Goal: Task Accomplishment & Management: Manage account settings

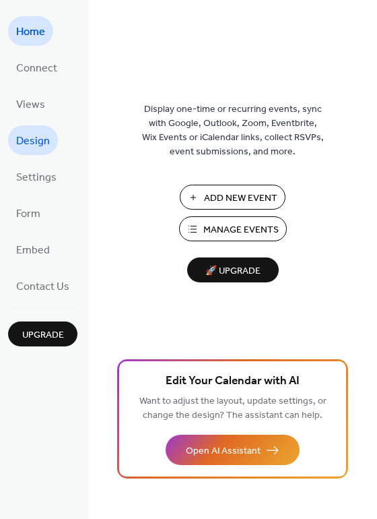
click at [44, 132] on span "Design" at bounding box center [33, 142] width 34 height 22
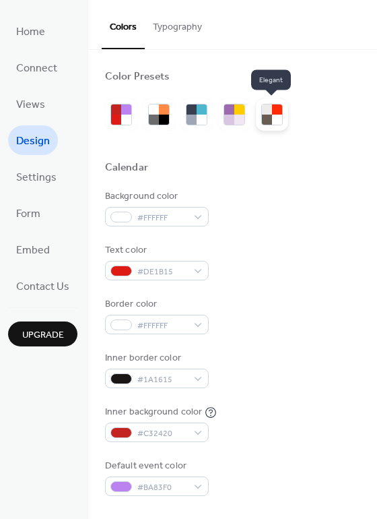
click at [270, 119] on div at bounding box center [267, 120] width 10 height 10
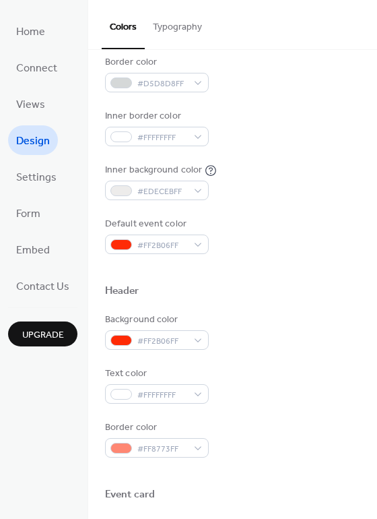
scroll to position [253, 0]
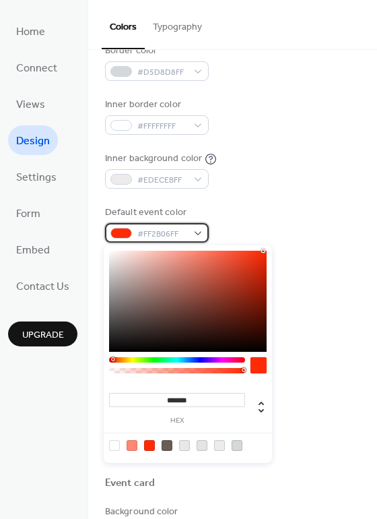
click at [153, 227] on span "#FF2B06FF" at bounding box center [163, 234] width 50 height 14
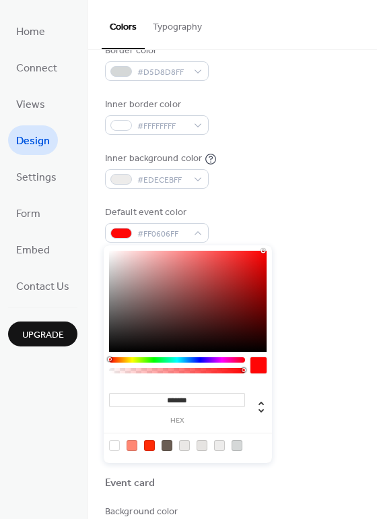
drag, startPoint x: 113, startPoint y: 358, endPoint x: 96, endPoint y: 358, distance: 17.5
click at [96, 358] on body "Home Connect Views Design Settings Form Embed Contact Us Upgrade Design Upgrade…" at bounding box center [188, 259] width 377 height 519
type input "*******"
click at [262, 247] on div "******* hex" at bounding box center [188, 354] width 169 height 218
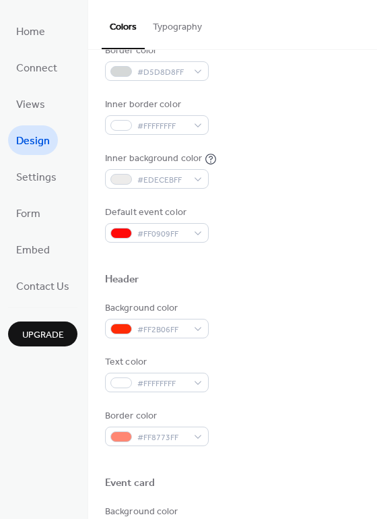
drag, startPoint x: 260, startPoint y: 244, endPoint x: 265, endPoint y: 255, distance: 11.8
click at [181, 321] on div "#FF2B06FF" at bounding box center [157, 329] width 104 height 20
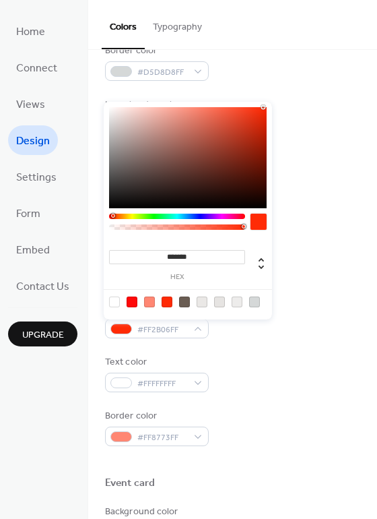
click at [130, 304] on div at bounding box center [132, 302] width 11 height 11
type input "*******"
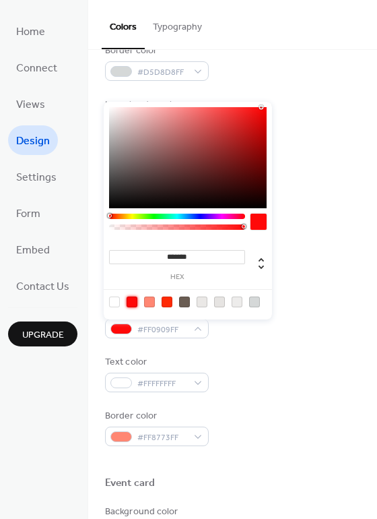
click at [130, 304] on div at bounding box center [132, 302] width 11 height 11
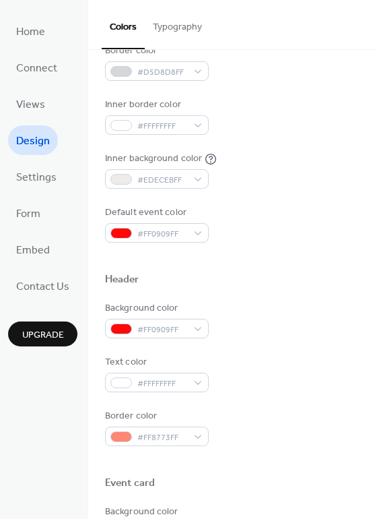
click at [260, 356] on div "Text color #FFFFFFFF" at bounding box center [232, 373] width 255 height 37
click at [157, 234] on span "#FF0909FF" at bounding box center [163, 234] width 50 height 14
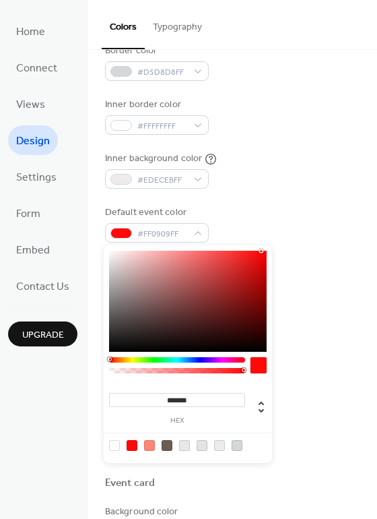
click at [134, 443] on div at bounding box center [132, 445] width 11 height 11
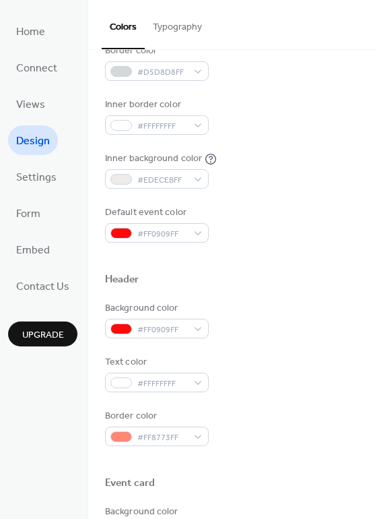
click at [322, 297] on div at bounding box center [232, 296] width 255 height 11
